Goal: Navigation & Orientation: Find specific page/section

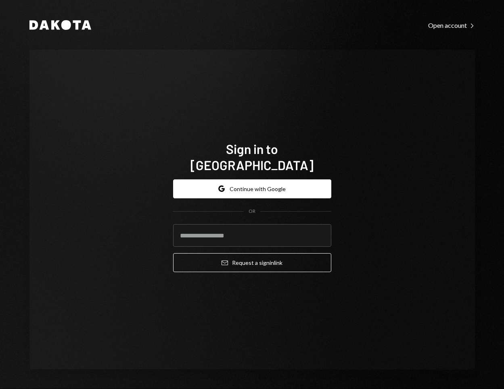
type input "**********"
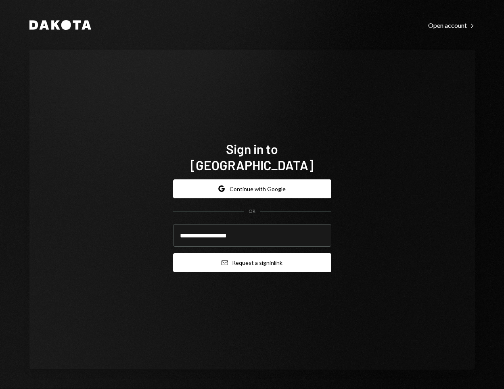
click at [238, 256] on button "Email Request a sign in link" at bounding box center [252, 262] width 158 height 19
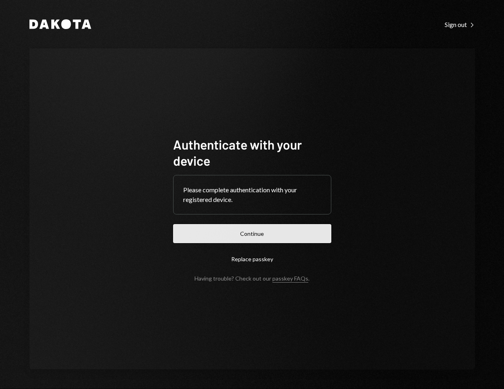
click at [240, 233] on button "Continue" at bounding box center [252, 233] width 158 height 19
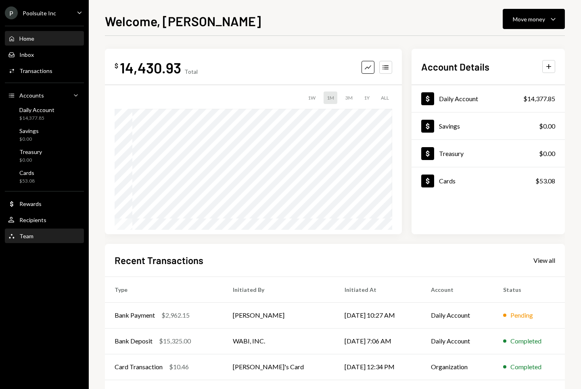
click at [44, 233] on div "Team Team" at bounding box center [44, 236] width 73 height 7
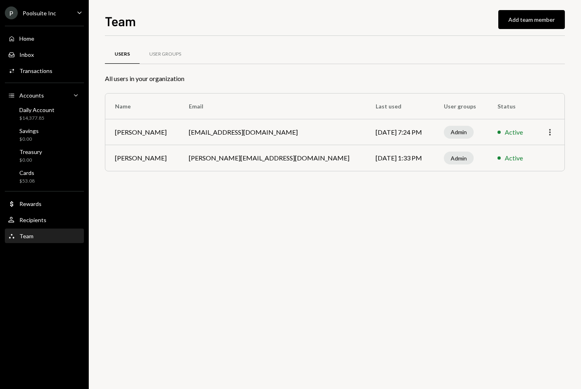
click at [503, 131] on icon "More" at bounding box center [550, 132] width 10 height 10
click at [347, 197] on div "Users User Groups All users in your organization Name Email Last used User grou…" at bounding box center [335, 212] width 460 height 353
click at [149, 130] on td "[PERSON_NAME]" at bounding box center [142, 132] width 74 height 26
click at [444, 132] on div "Admin" at bounding box center [459, 132] width 30 height 13
click at [366, 134] on td "Sep 2, 2025 7:24 PM" at bounding box center [400, 132] width 68 height 26
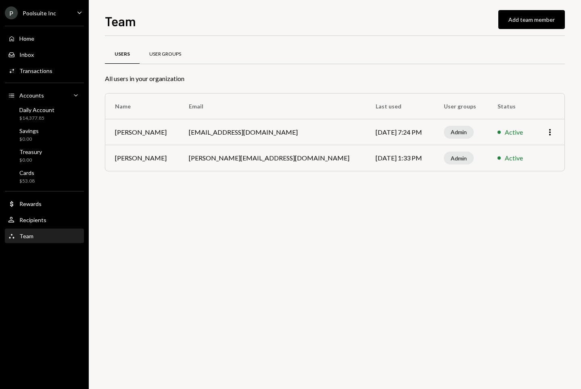
click at [172, 49] on div "User Groups" at bounding box center [165, 54] width 51 height 19
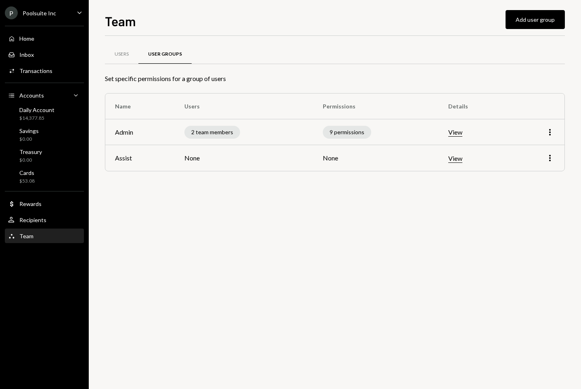
click at [130, 157] on td "Assist" at bounding box center [139, 158] width 69 height 26
click at [503, 155] on icon "button" at bounding box center [550, 158] width 2 height 6
click at [503, 172] on div "Edit" at bounding box center [531, 175] width 40 height 14
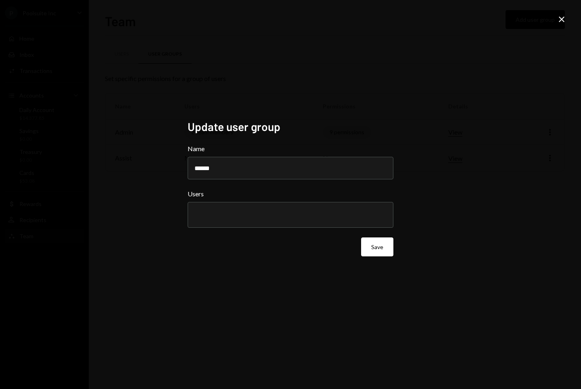
click at [353, 107] on div "Update user group Name ****** Users Save Close" at bounding box center [290, 194] width 581 height 389
click at [503, 20] on icon "Close" at bounding box center [562, 20] width 10 height 10
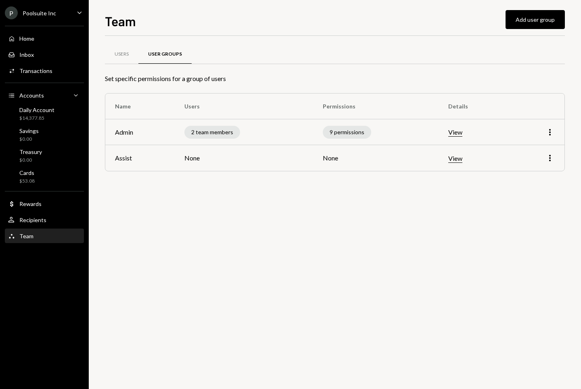
click at [461, 158] on button "View" at bounding box center [455, 159] width 14 height 8
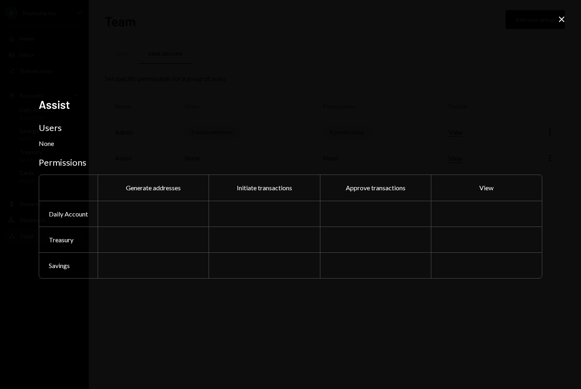
click at [295, 206] on div at bounding box center [264, 214] width 111 height 26
click at [503, 26] on div "Assist Users None Permissions Generate addresses Initiate transactions Approve …" at bounding box center [290, 194] width 581 height 389
click at [503, 19] on icon "Close" at bounding box center [562, 20] width 10 height 10
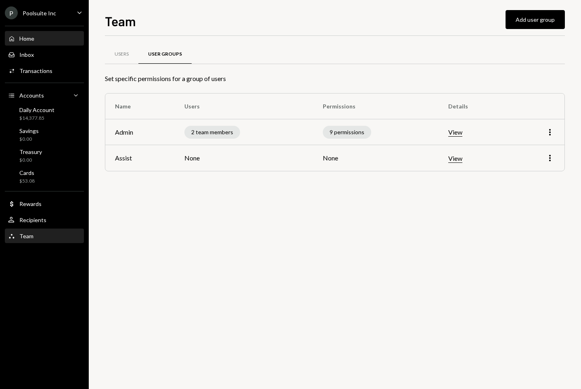
click at [21, 40] on div "Home" at bounding box center [26, 38] width 15 height 7
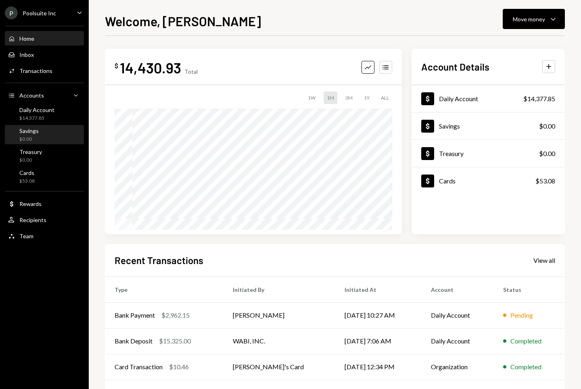
click at [52, 138] on div "Savings $0.00" at bounding box center [44, 134] width 73 height 15
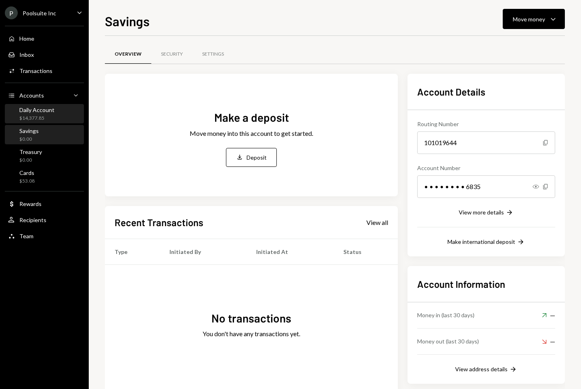
click at [47, 108] on div "Daily Account" at bounding box center [36, 110] width 35 height 7
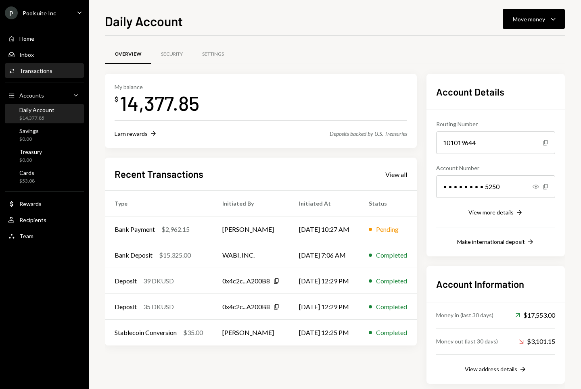
click at [45, 63] on link "Activities Transactions" at bounding box center [44, 70] width 79 height 15
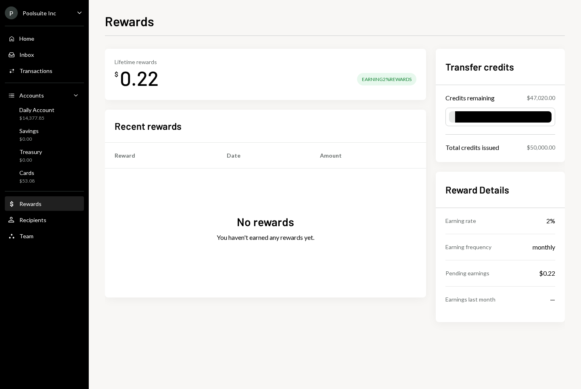
click at [498, 118] on div at bounding box center [503, 116] width 96 height 11
click at [470, 99] on div "Credits remaining" at bounding box center [469, 98] width 49 height 10
click at [479, 144] on div "Total credits issued" at bounding box center [472, 148] width 54 height 10
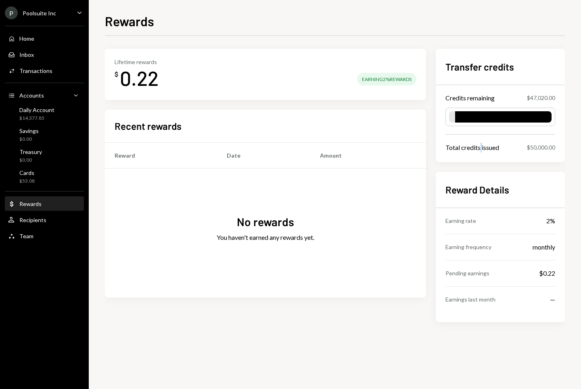
click at [479, 144] on div "Total credits issued" at bounding box center [472, 148] width 54 height 10
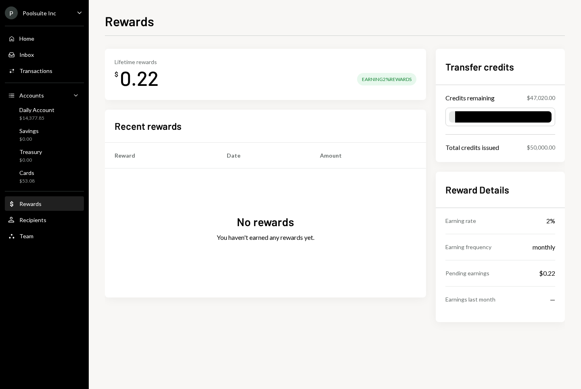
click at [487, 145] on div "Total credits issued" at bounding box center [472, 148] width 54 height 10
click at [38, 40] on div "Home Home" at bounding box center [44, 38] width 73 height 7
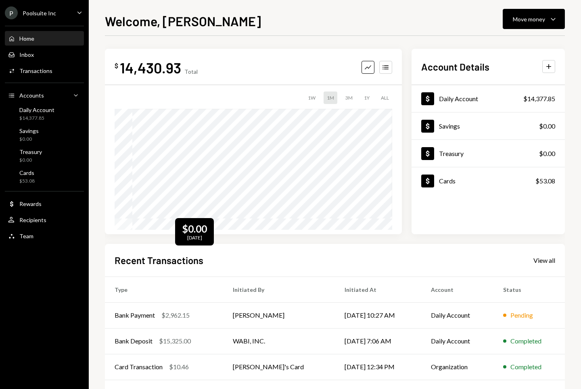
click at [123, 244] on div "$ 14,430.93 Total Graph Accounts 1W 1M 3M 1Y ALL $0.00 Aug 12, 2025 Account Det…" at bounding box center [335, 248] width 460 height 399
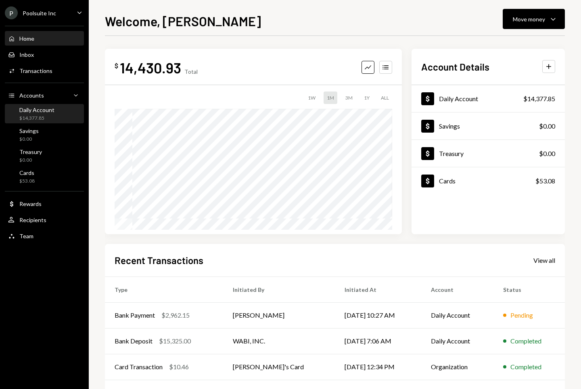
click at [39, 117] on div "$14,377.85" at bounding box center [36, 118] width 35 height 7
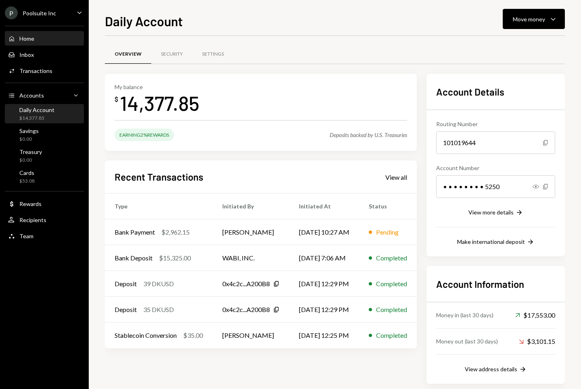
click at [46, 39] on div "Home Home" at bounding box center [44, 38] width 73 height 7
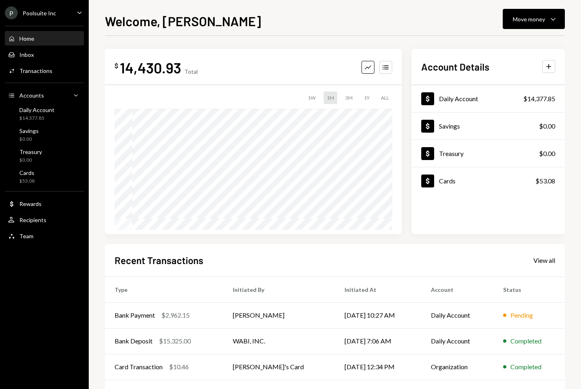
click at [71, 8] on div "P Poolsuite Inc Caret Down" at bounding box center [44, 12] width 89 height 13
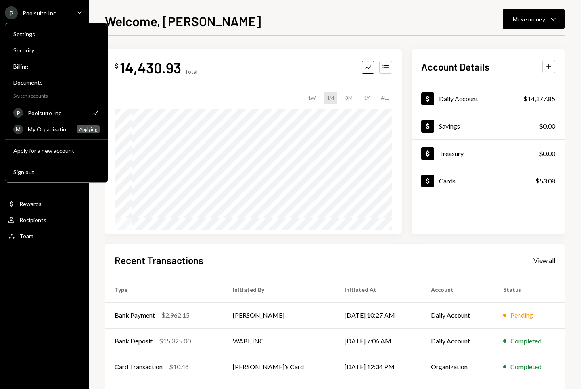
click at [33, 311] on div "P Poolsuite Inc Caret Down Home Home Inbox Inbox Activities Transactions Accoun…" at bounding box center [44, 194] width 89 height 389
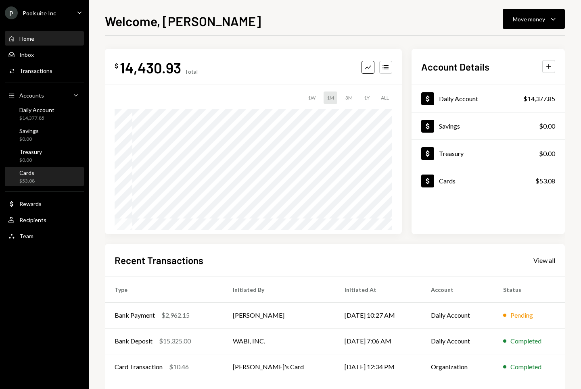
click at [34, 178] on div "$53.08" at bounding box center [26, 181] width 15 height 7
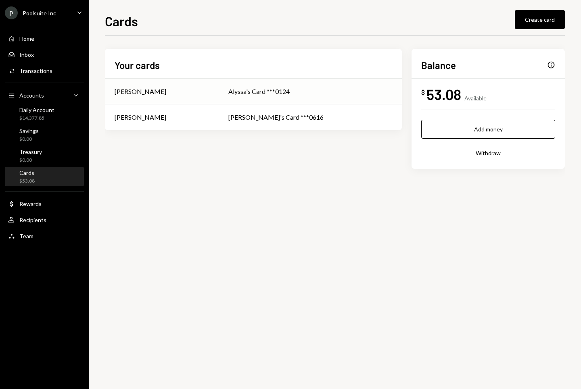
click at [158, 90] on div "[PERSON_NAME]" at bounding box center [141, 92] width 52 height 10
click at [250, 126] on td "[PERSON_NAME]'s Card ***0616" at bounding box center [310, 117] width 183 height 26
click at [37, 237] on div "Team Team" at bounding box center [44, 236] width 73 height 7
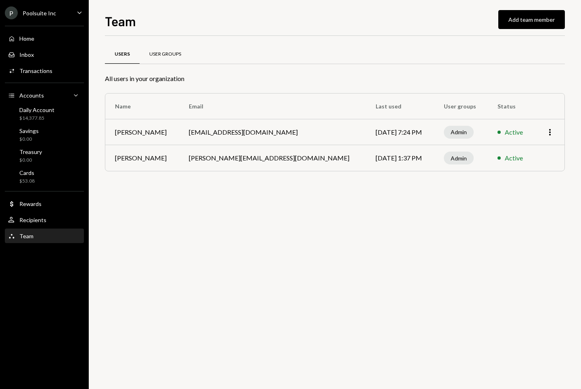
click at [158, 51] on div "User Groups" at bounding box center [165, 54] width 32 height 7
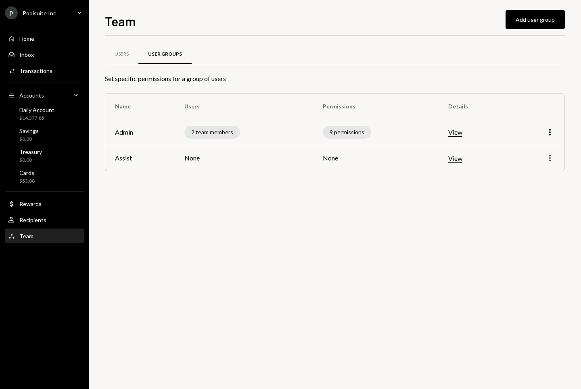
click at [550, 159] on icon "More" at bounding box center [550, 158] width 10 height 10
click at [474, 158] on td "View" at bounding box center [475, 158] width 72 height 26
click at [462, 159] on button "View" at bounding box center [455, 159] width 14 height 8
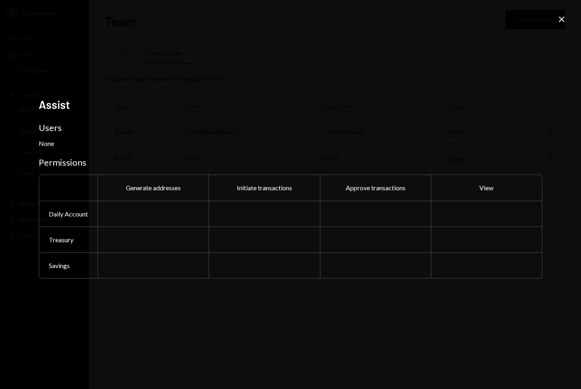
click at [263, 188] on div "Initiate transactions" at bounding box center [264, 188] width 111 height 26
click at [135, 190] on div "Generate addresses" at bounding box center [153, 188] width 111 height 26
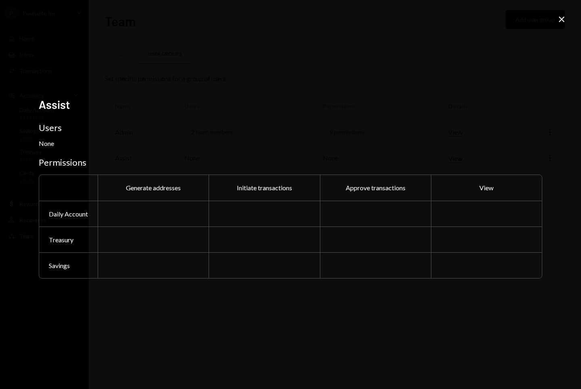
click at [256, 192] on div "Initiate transactions" at bounding box center [264, 188] width 111 height 26
click at [563, 15] on icon "Close" at bounding box center [562, 20] width 10 height 10
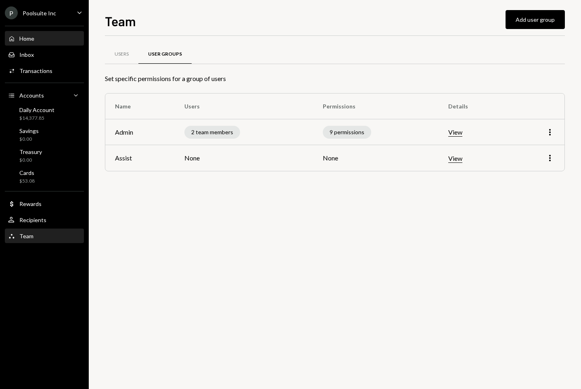
click at [46, 40] on div "Home Home" at bounding box center [44, 38] width 73 height 7
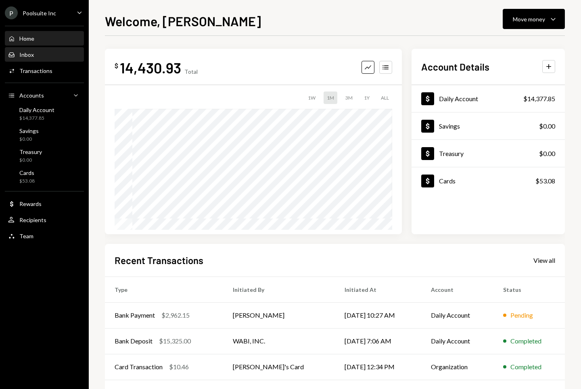
click at [45, 51] on div "Inbox Inbox" at bounding box center [44, 54] width 73 height 7
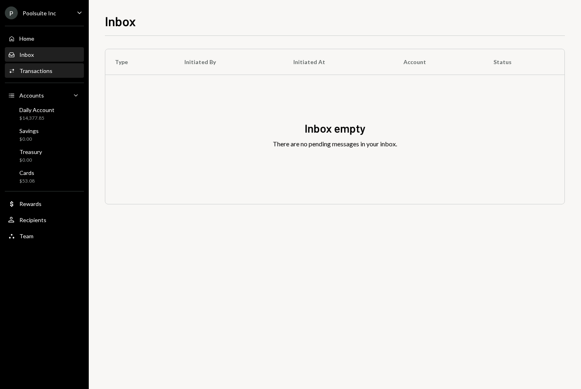
click at [44, 65] on div "Activities Transactions" at bounding box center [44, 71] width 73 height 14
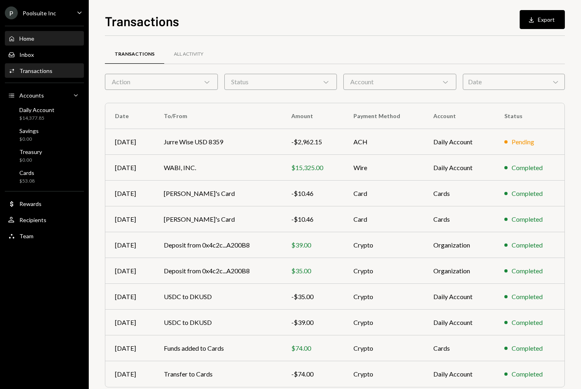
click at [44, 43] on div "Home Home" at bounding box center [44, 39] width 73 height 14
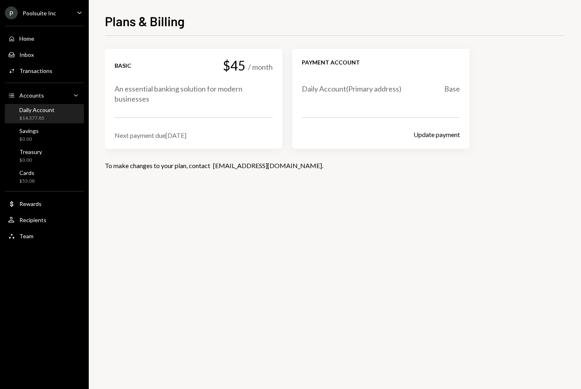
click at [32, 109] on div "Daily Account" at bounding box center [36, 110] width 35 height 7
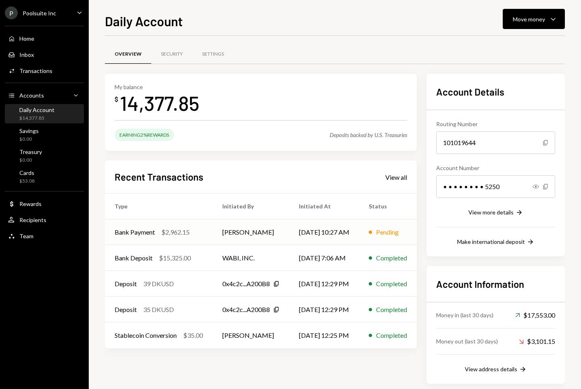
click at [280, 238] on td "[PERSON_NAME]" at bounding box center [251, 232] width 77 height 26
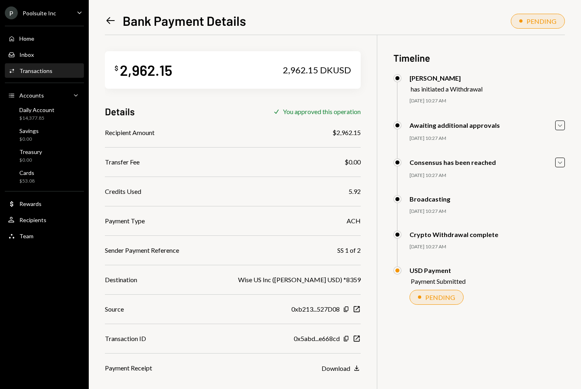
click at [113, 27] on div "Left Arrow" at bounding box center [110, 21] width 11 height 12
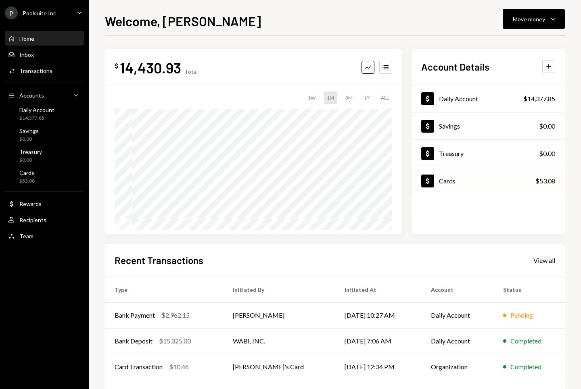
click at [437, 184] on div "Dollar Cards" at bounding box center [438, 181] width 34 height 13
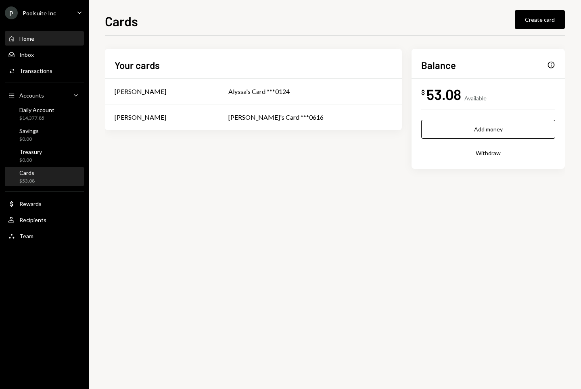
click at [44, 39] on div "Home Home" at bounding box center [44, 38] width 73 height 7
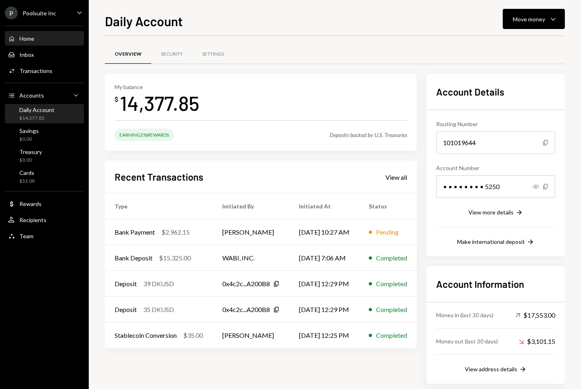
click at [38, 33] on div "Home Home" at bounding box center [44, 39] width 73 height 14
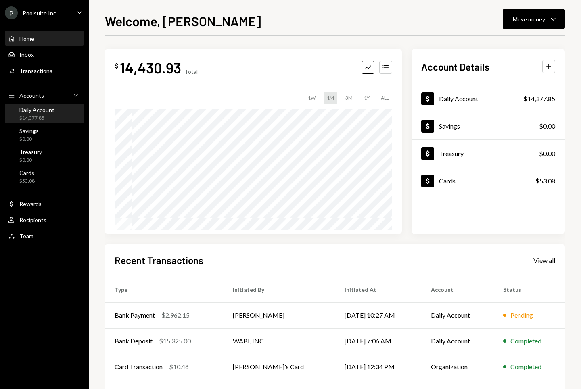
click at [50, 117] on div "$14,377.85" at bounding box center [36, 118] width 35 height 7
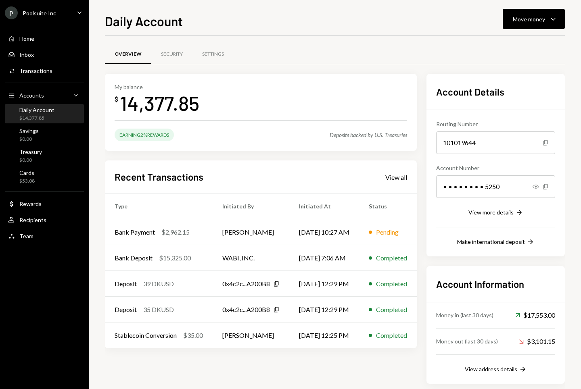
click at [43, 29] on div "Home Home Inbox Inbox Activities Transactions Accounts Accounts Caret Down Dail…" at bounding box center [44, 133] width 89 height 224
click at [43, 36] on div "Home Home" at bounding box center [44, 38] width 73 height 7
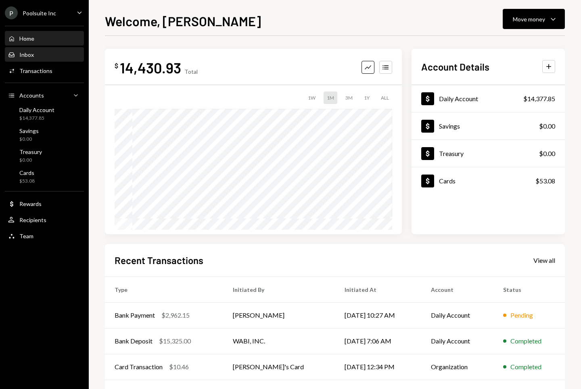
click at [35, 60] on div "Inbox Inbox" at bounding box center [44, 55] width 73 height 14
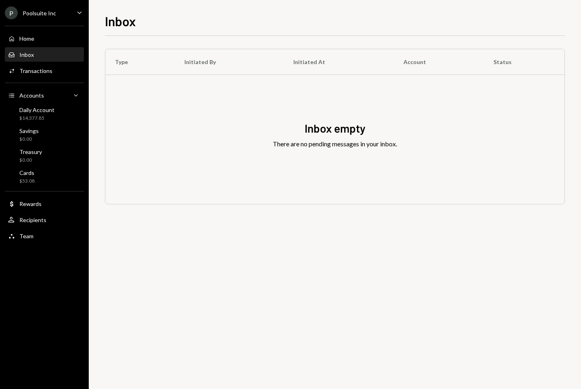
click at [37, 46] on div "Home Home Inbox Inbox Activities Transactions Accounts Accounts Caret Down Dail…" at bounding box center [44, 133] width 89 height 224
click at [37, 38] on div "Home Home" at bounding box center [44, 38] width 73 height 7
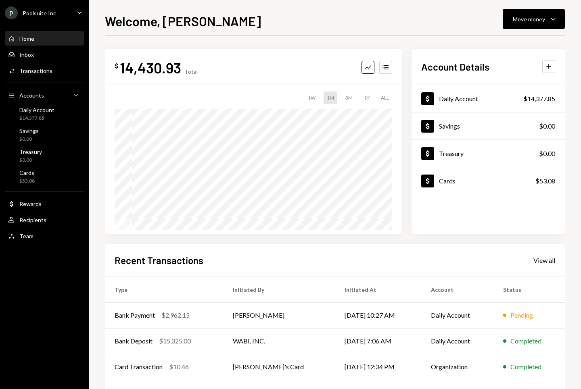
click at [65, 16] on div "P Poolsuite Inc Caret Down" at bounding box center [44, 12] width 89 height 13
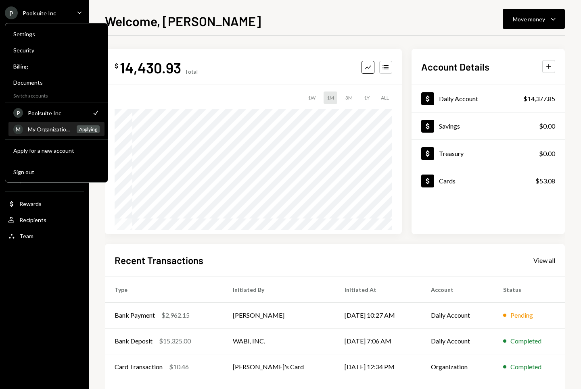
click at [63, 134] on div "M My Organizatio... Applying" at bounding box center [56, 130] width 86 height 14
